Goal: Browse casually

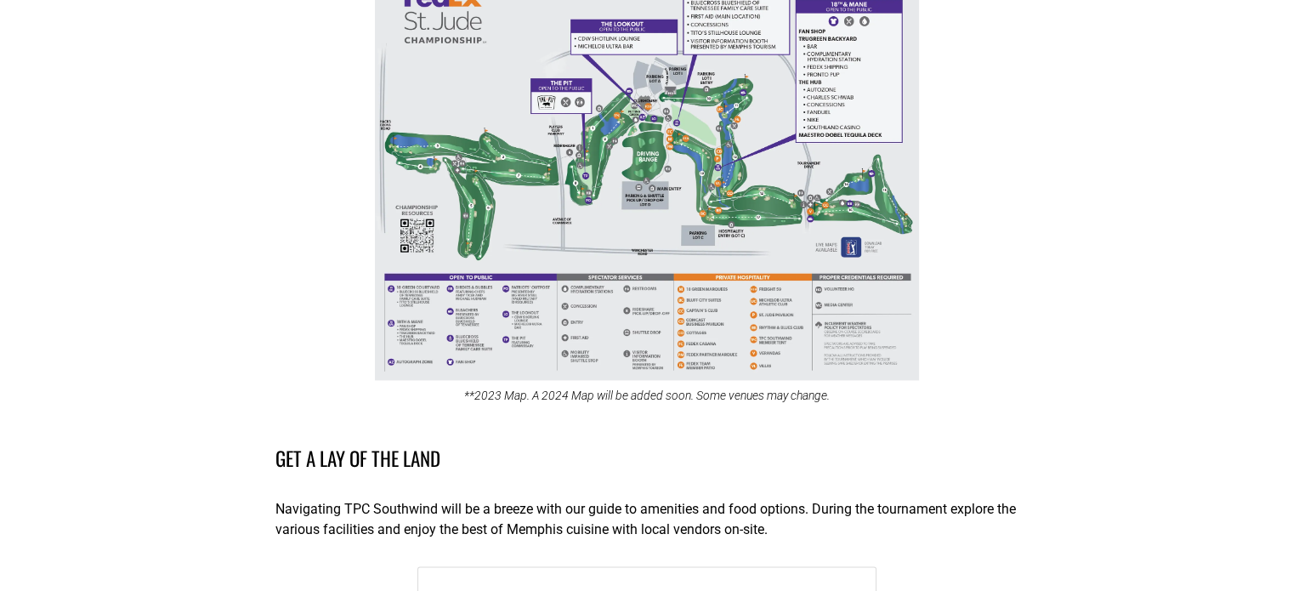
scroll to position [2040, 0]
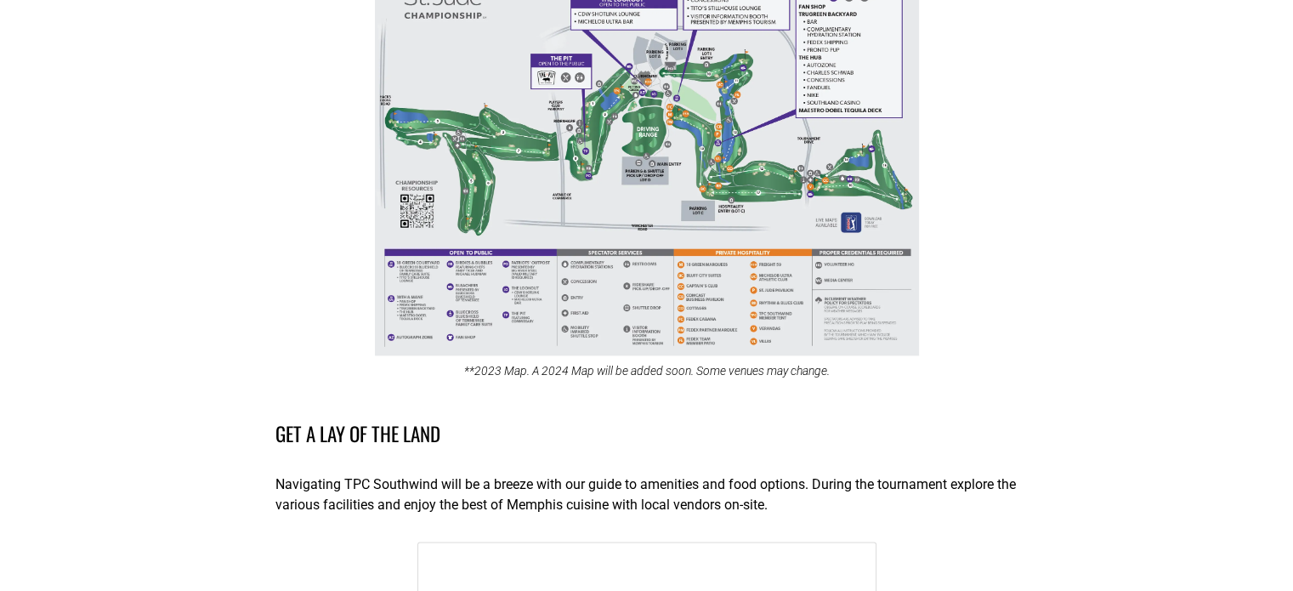
click at [772, 173] on img at bounding box center [647, 145] width 544 height 420
click at [772, 173] on div at bounding box center [647, 296] width 1174 height 472
click at [768, 175] on img at bounding box center [647, 145] width 544 height 420
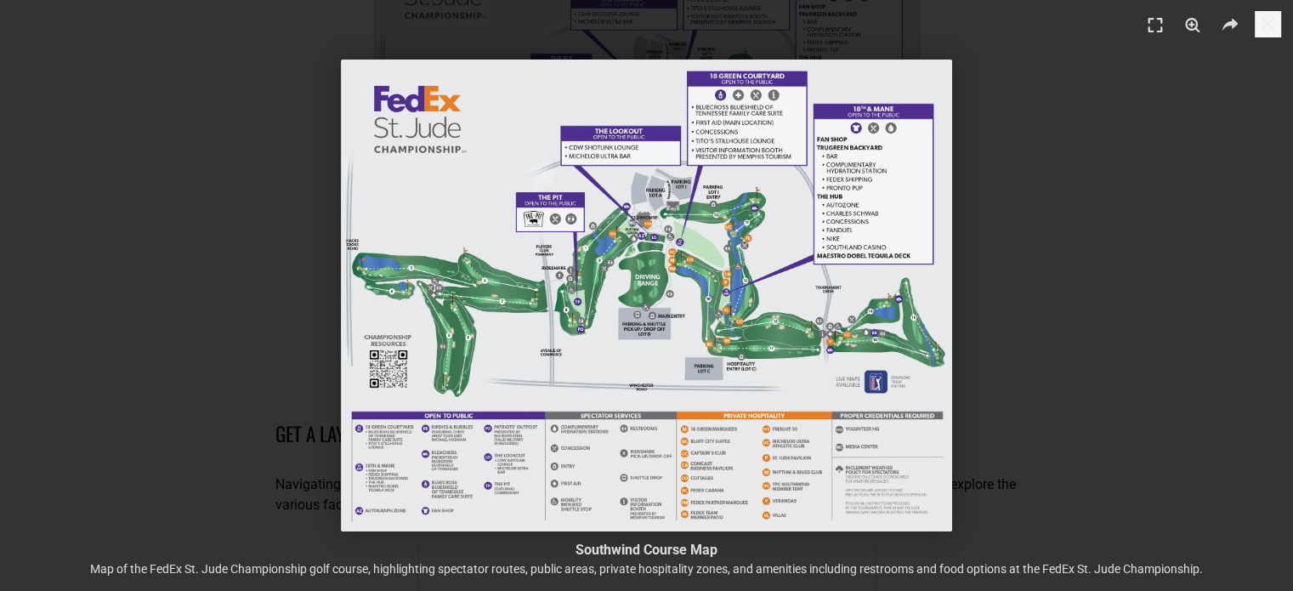
click at [769, 348] on img "1 / 1" at bounding box center [646, 296] width 610 height 472
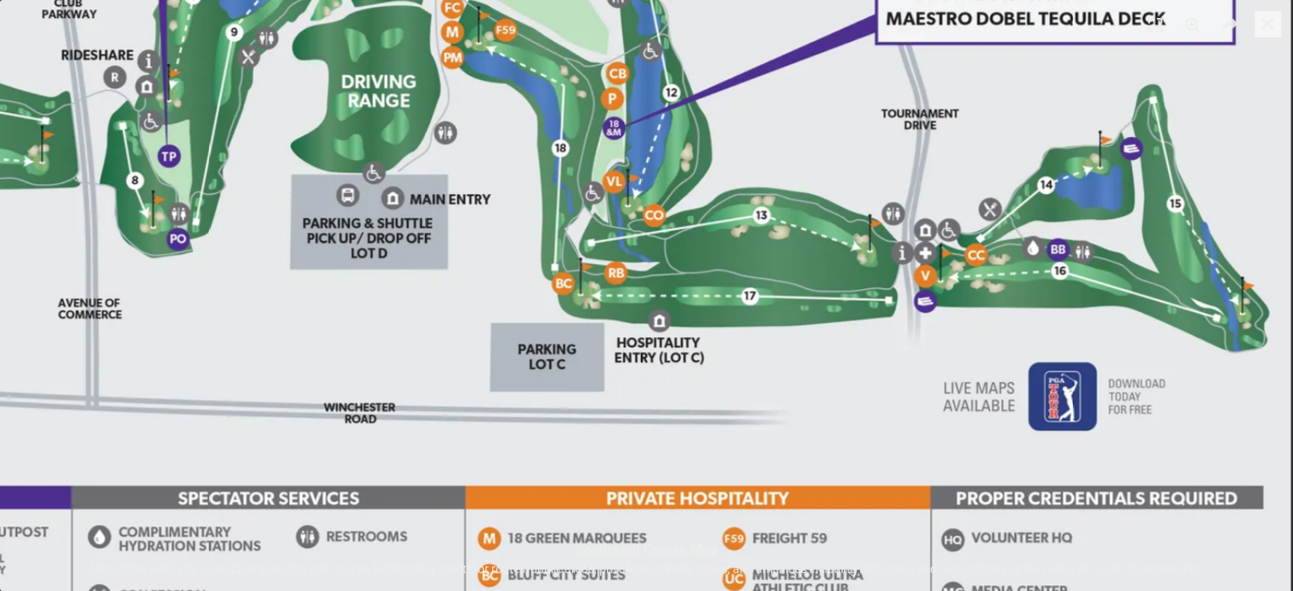
scroll to position [4355, 0]
click at [1055, 277] on img "1 / 1" at bounding box center [376, 138] width 1832 height 1416
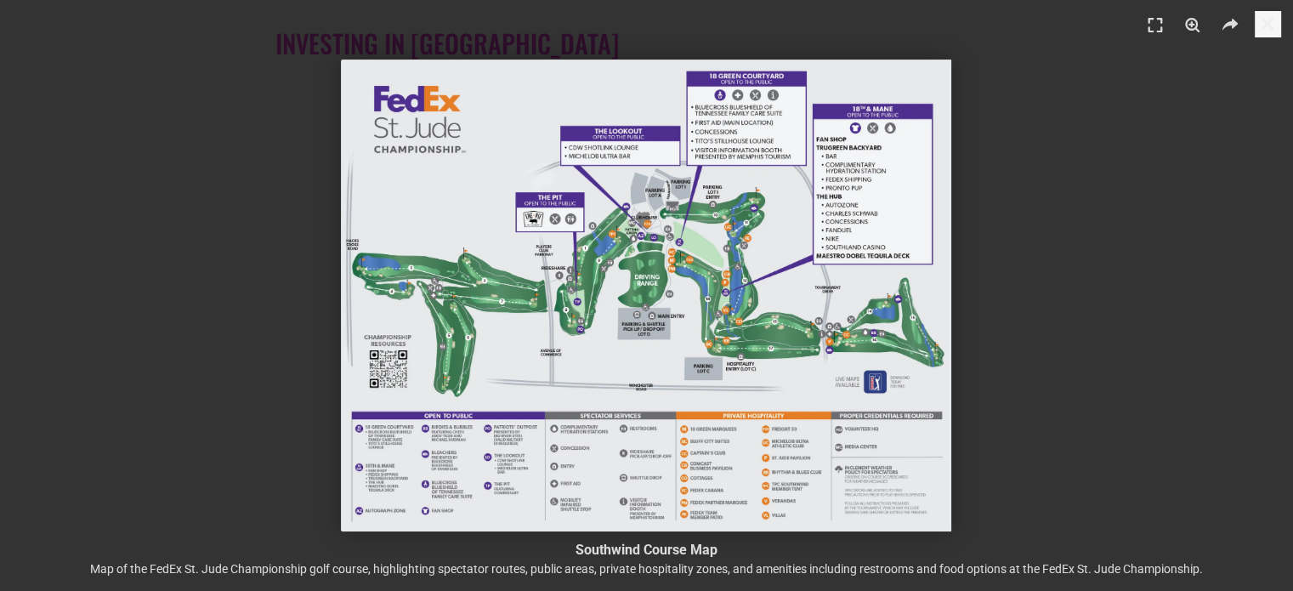
click at [870, 340] on img "1 / 1" at bounding box center [646, 296] width 610 height 472
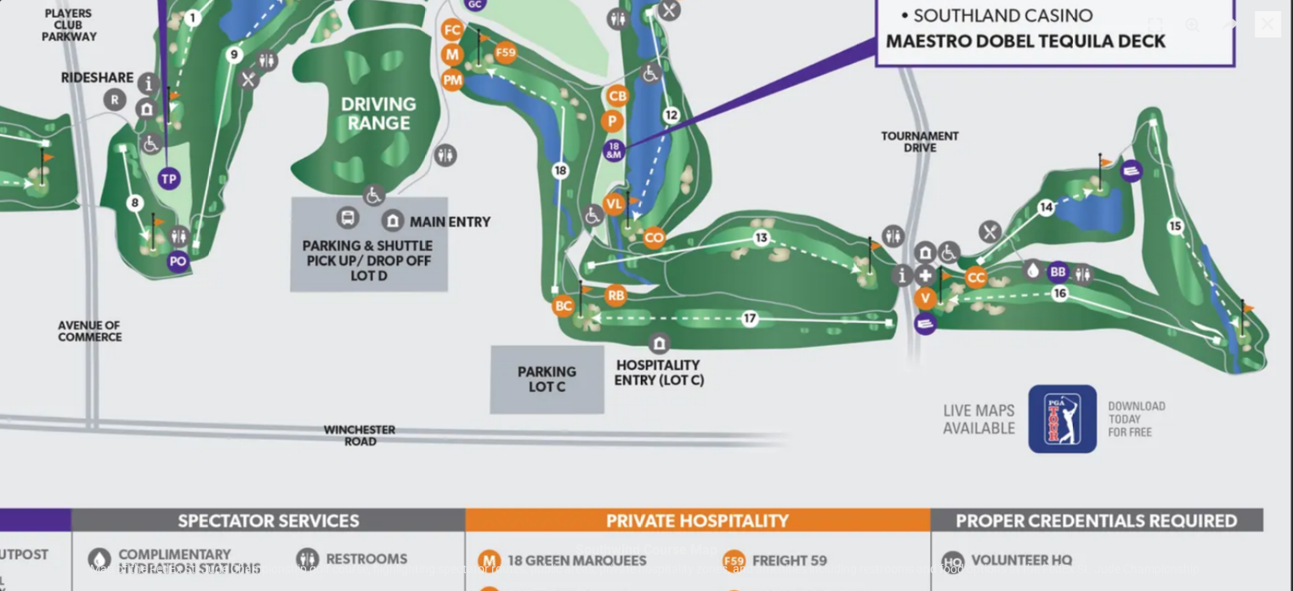
scroll to position [4632, 0]
click at [1264, 196] on img "1 / 1" at bounding box center [376, 160] width 1832 height 1416
